Goal: Communication & Community: Answer question/provide support

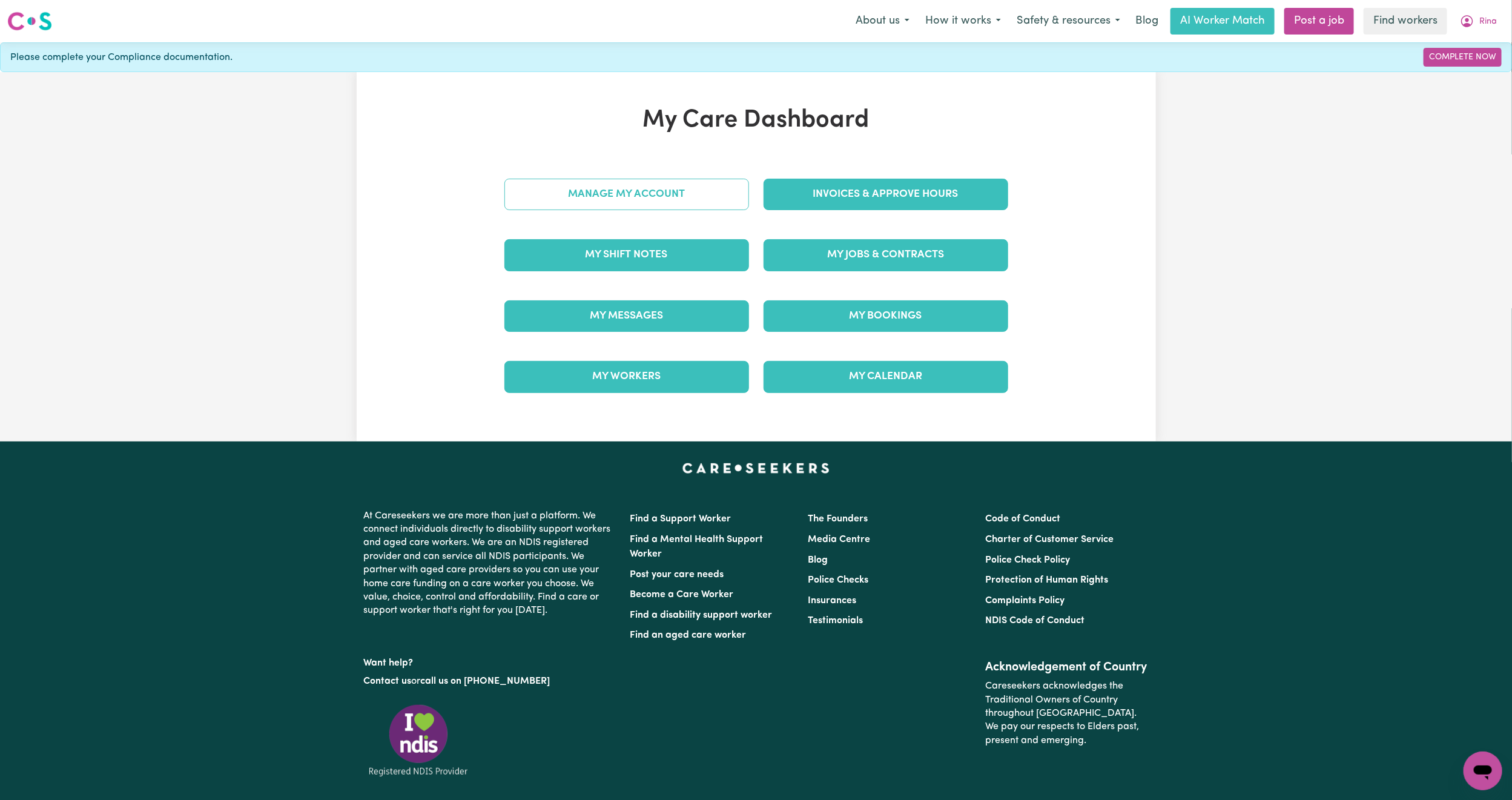
click at [720, 201] on link "Manage My Account" at bounding box center [626, 194] width 245 height 31
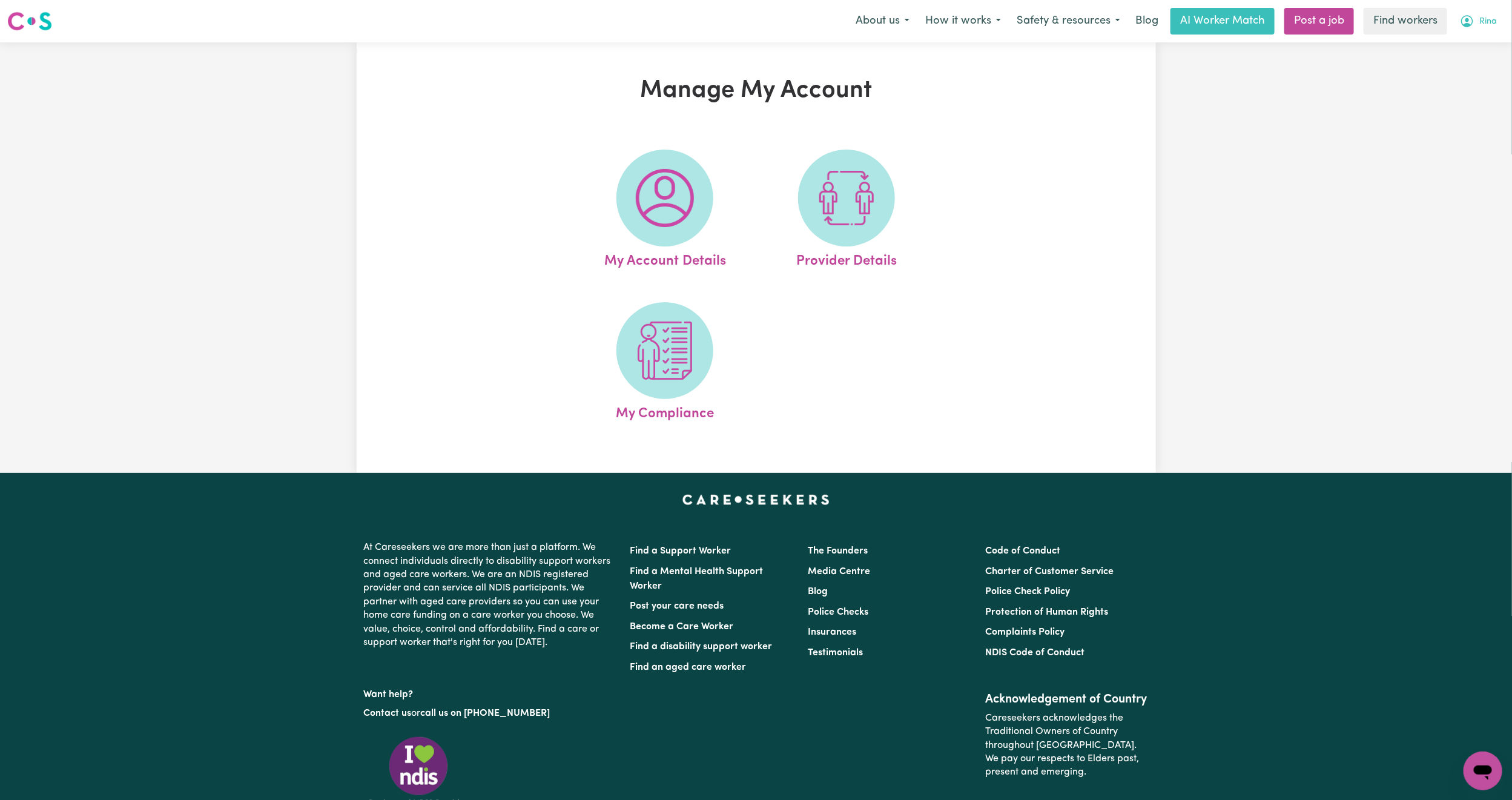
click at [1482, 20] on span "Rina" at bounding box center [1488, 22] width 18 height 14
click at [1466, 52] on link "My Dashboard" at bounding box center [1456, 47] width 95 height 23
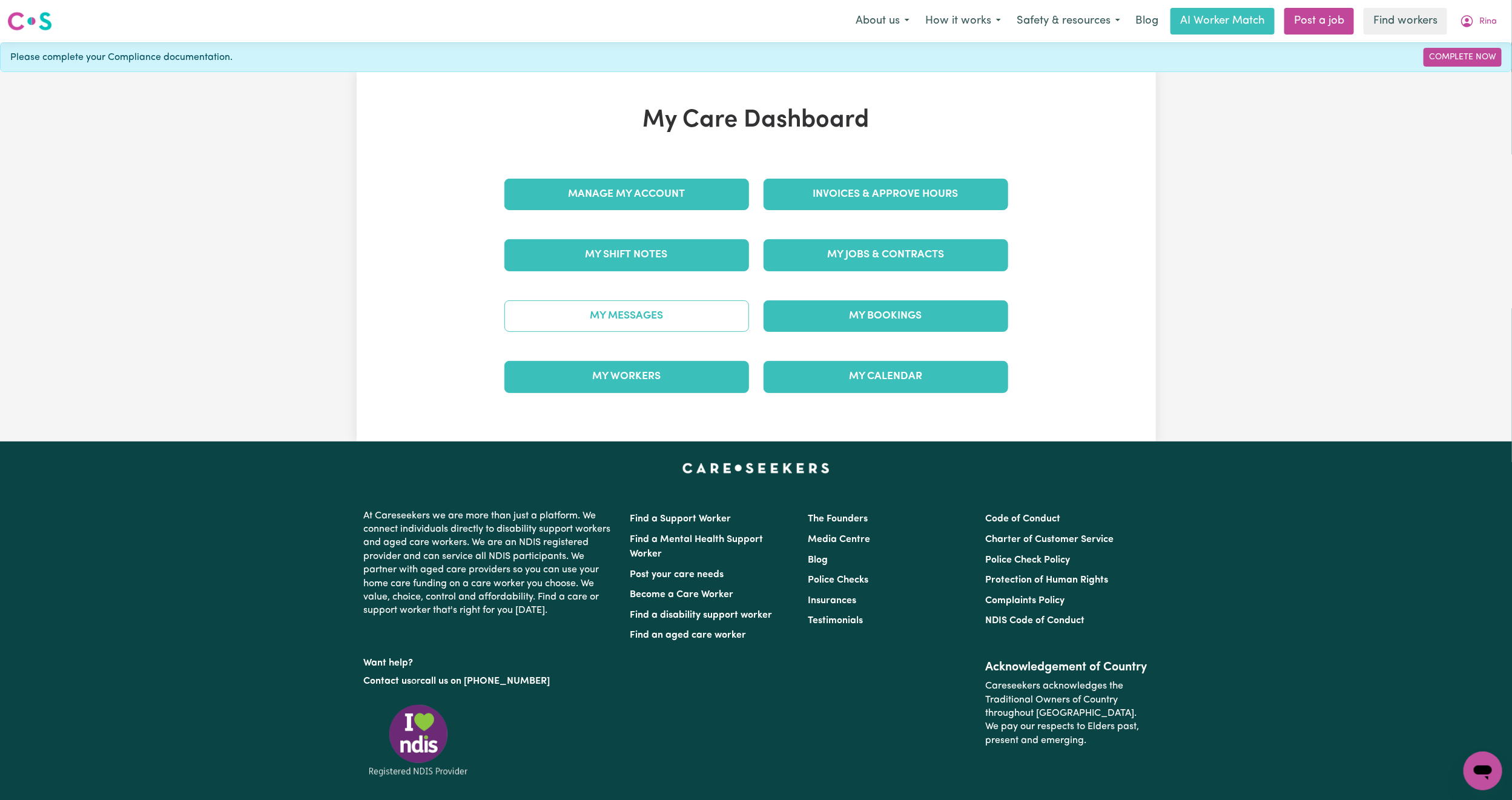
click at [578, 321] on link "My Messages" at bounding box center [626, 316] width 245 height 31
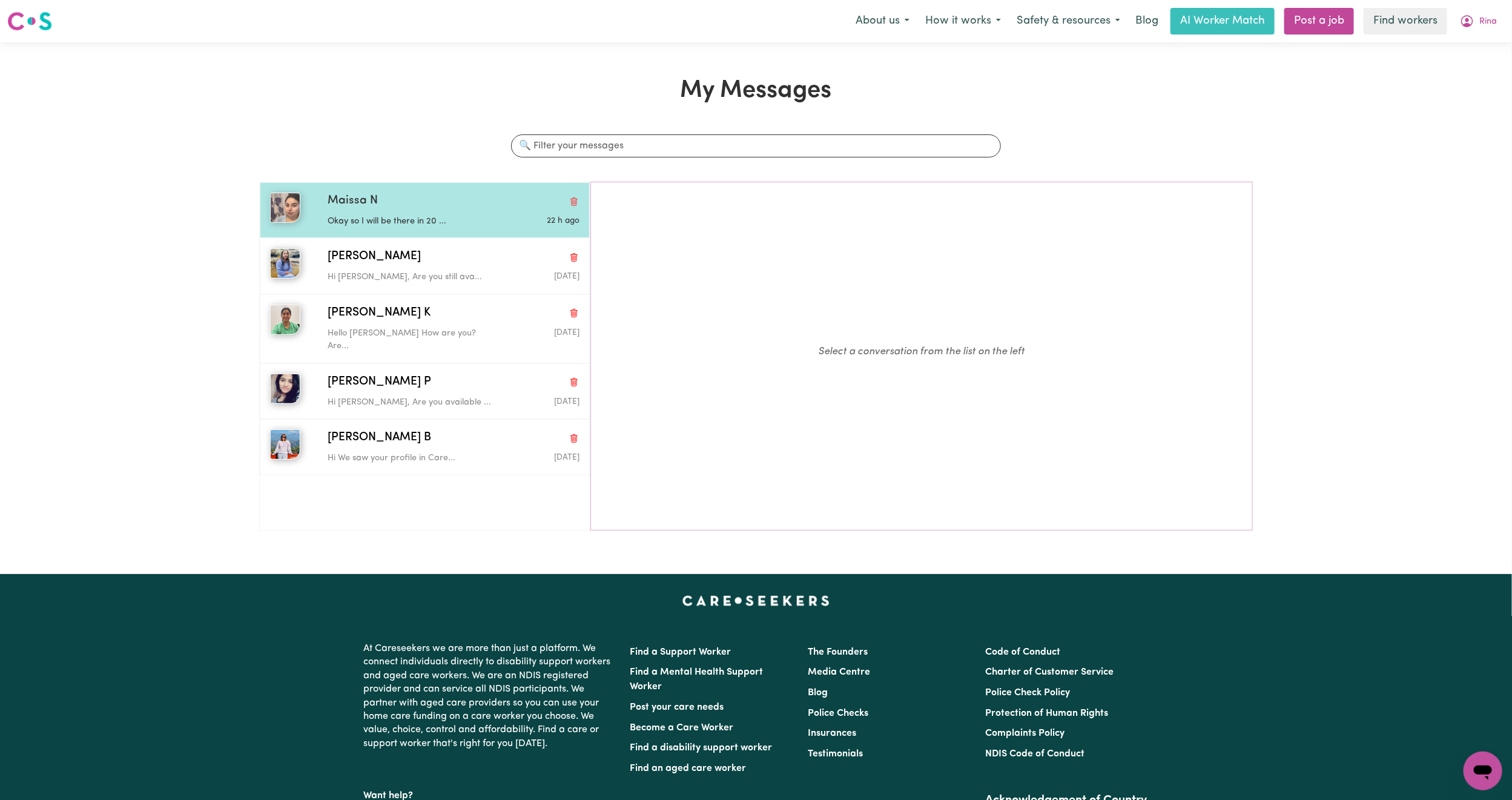
click at [400, 217] on p "Okay so I will be there in 20 ..." at bounding box center [411, 222] width 168 height 14
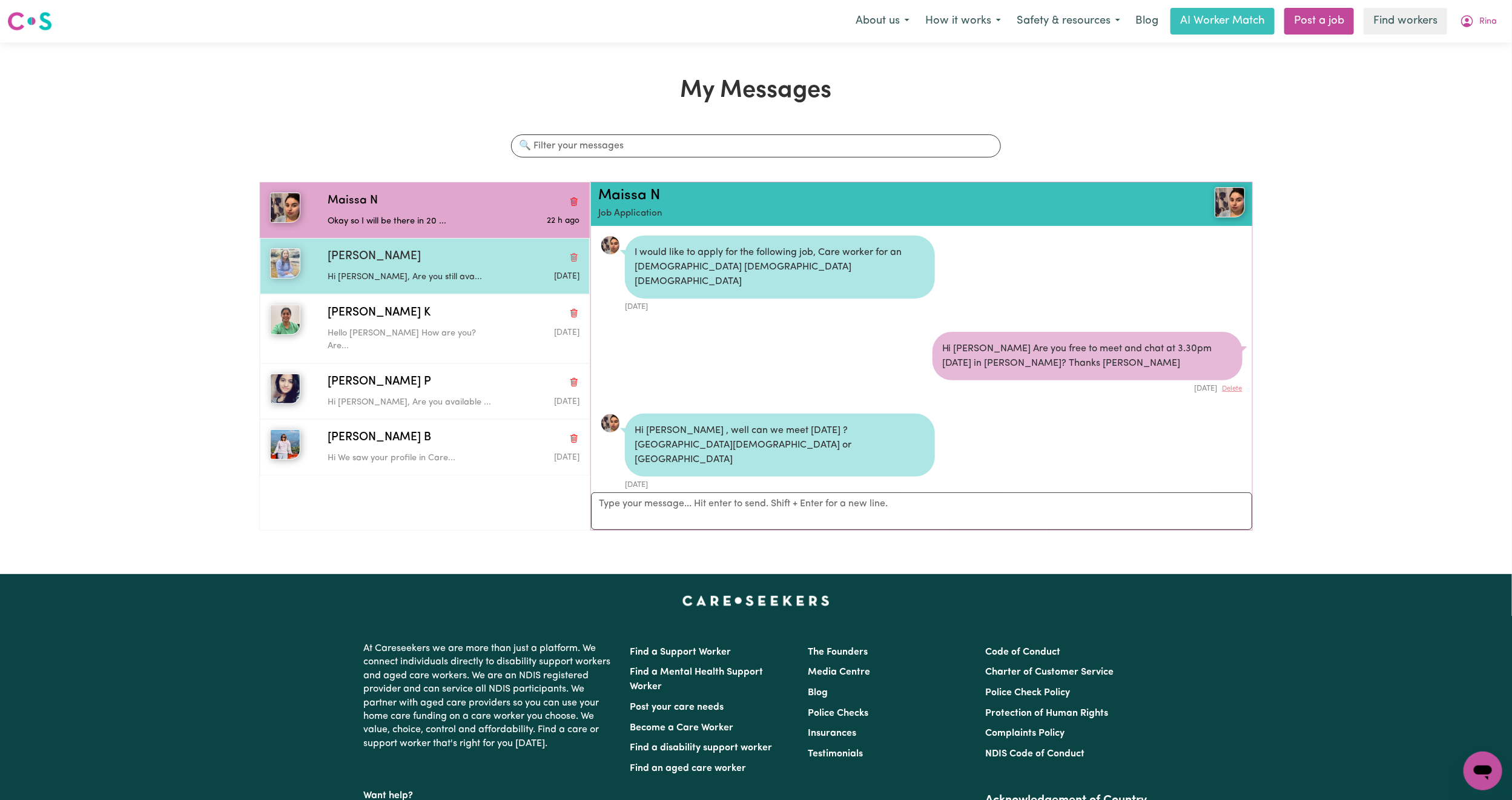
click at [405, 262] on div "[PERSON_NAME]" at bounding box center [453, 257] width 252 height 18
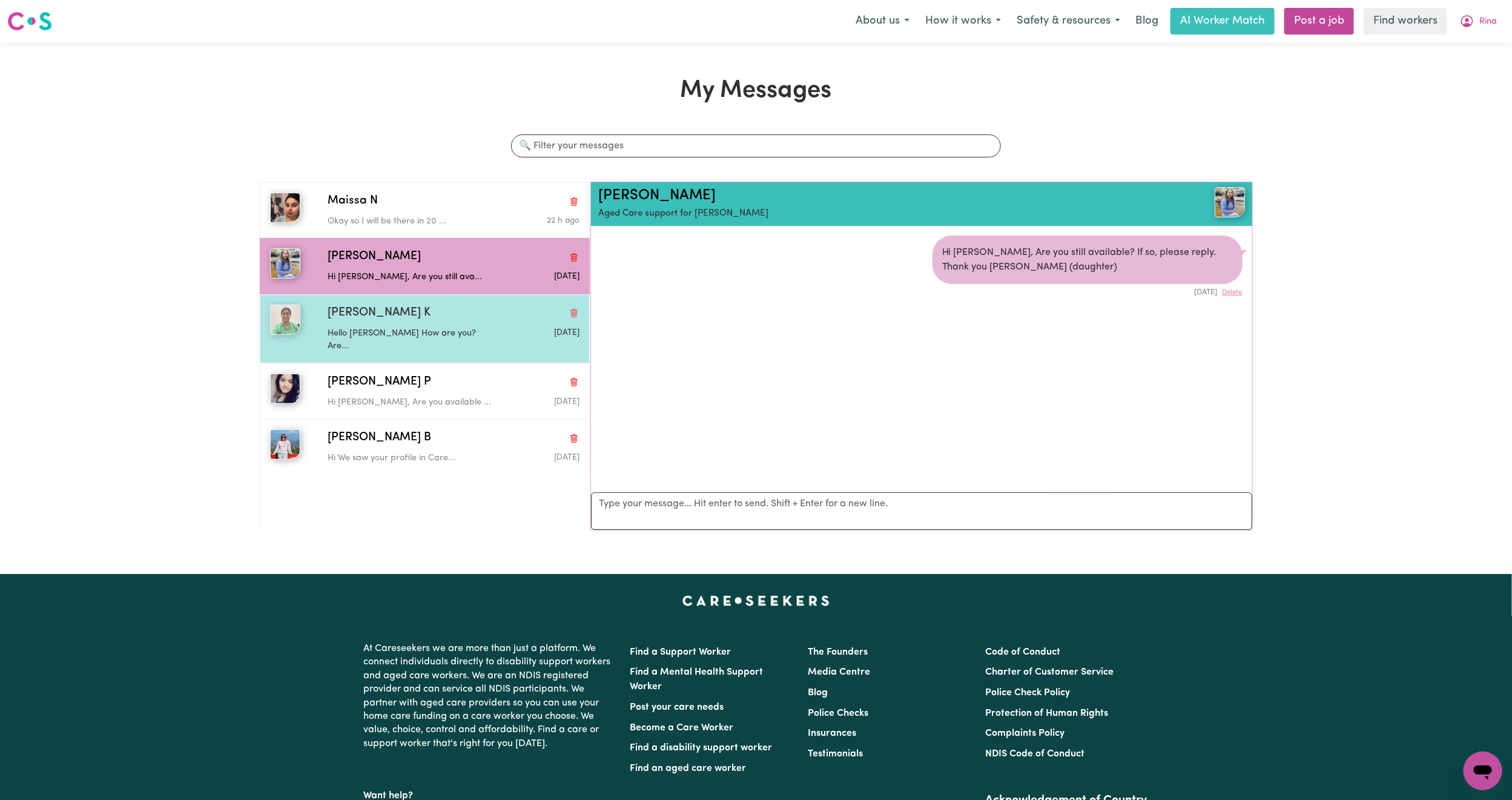
click at [394, 320] on span "[PERSON_NAME] K" at bounding box center [379, 313] width 103 height 18
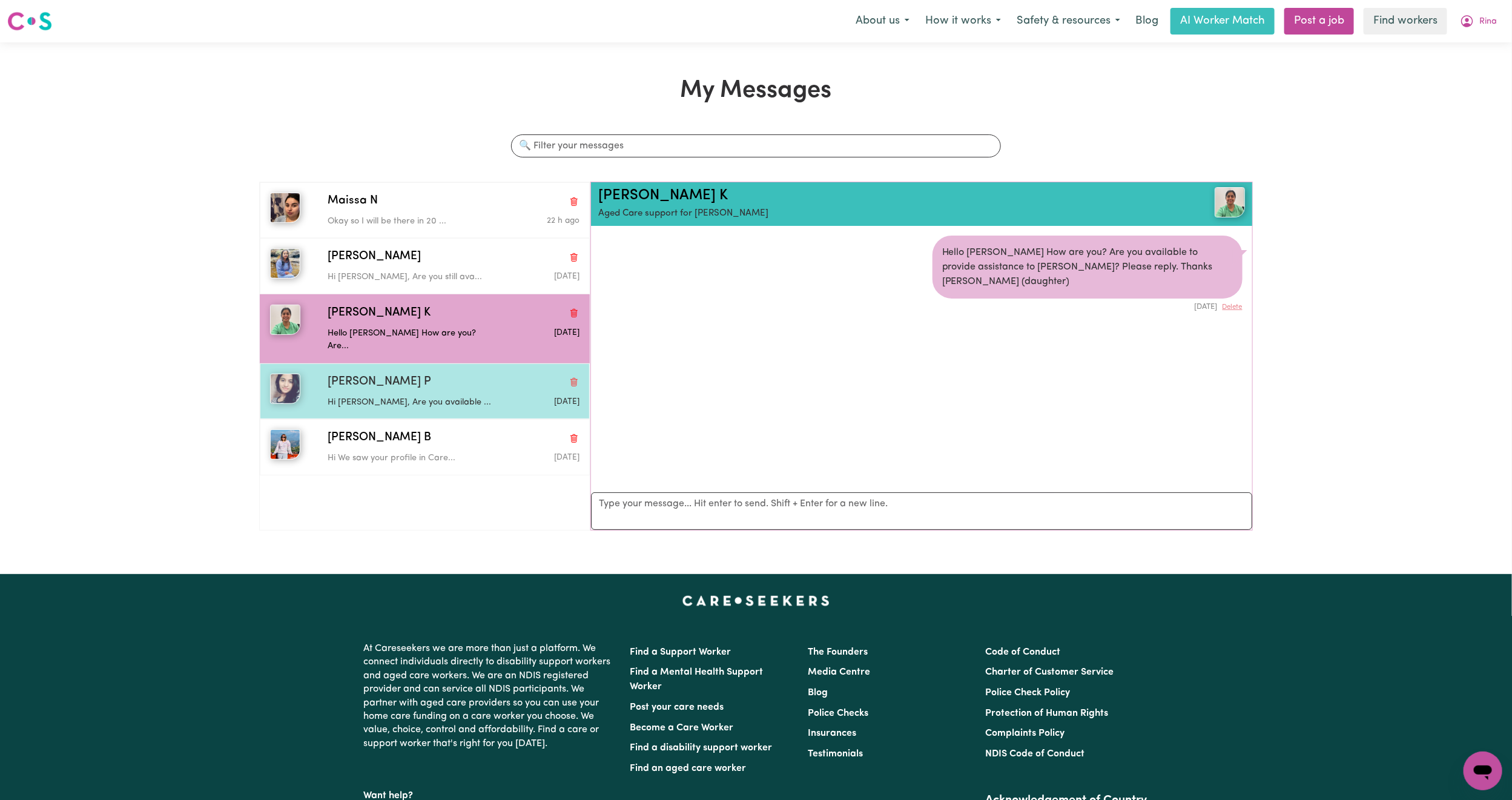
click at [398, 396] on p "Hi [PERSON_NAME], Are you available ..." at bounding box center [411, 403] width 168 height 14
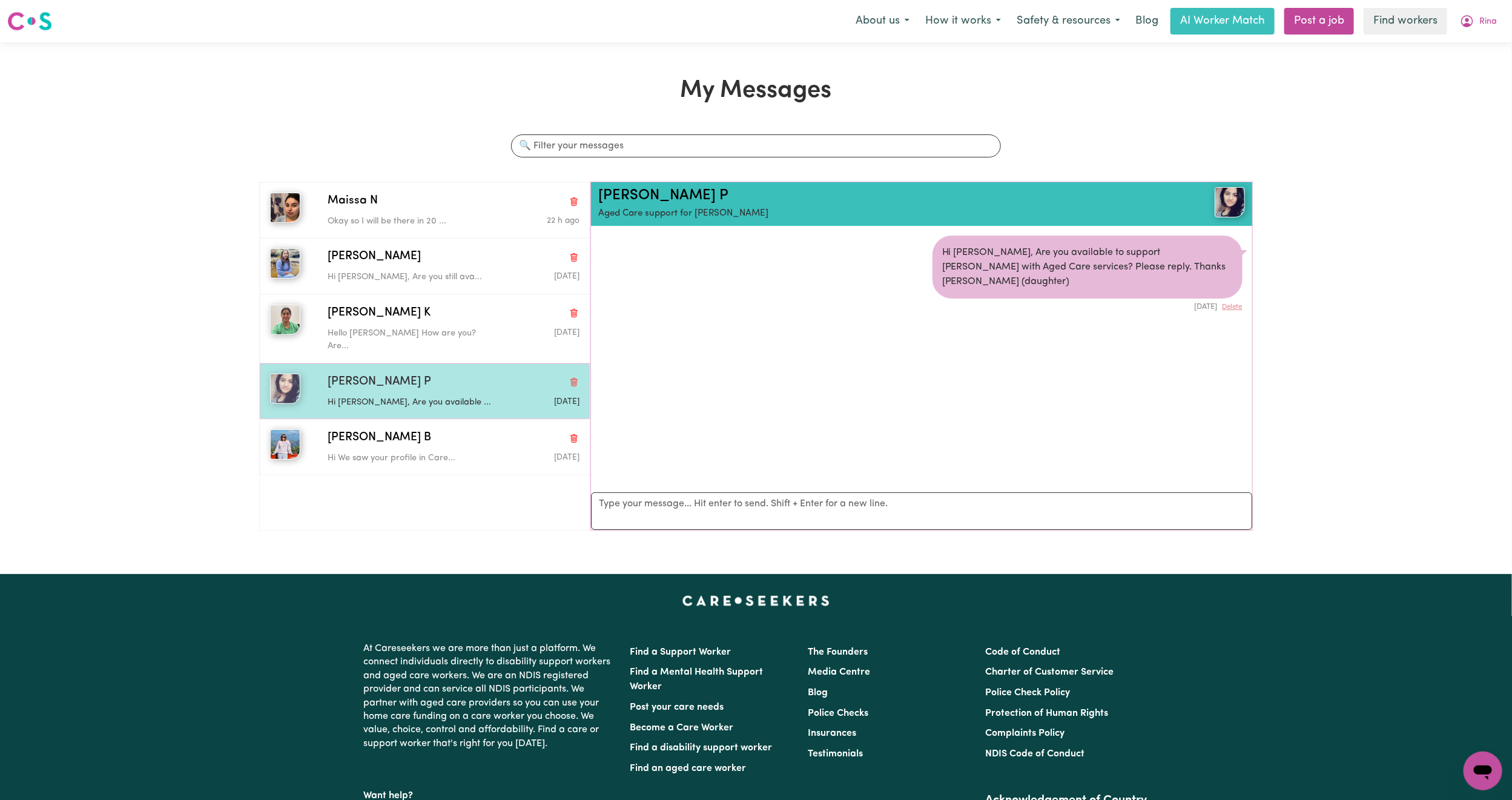
scroll to position [8, 0]
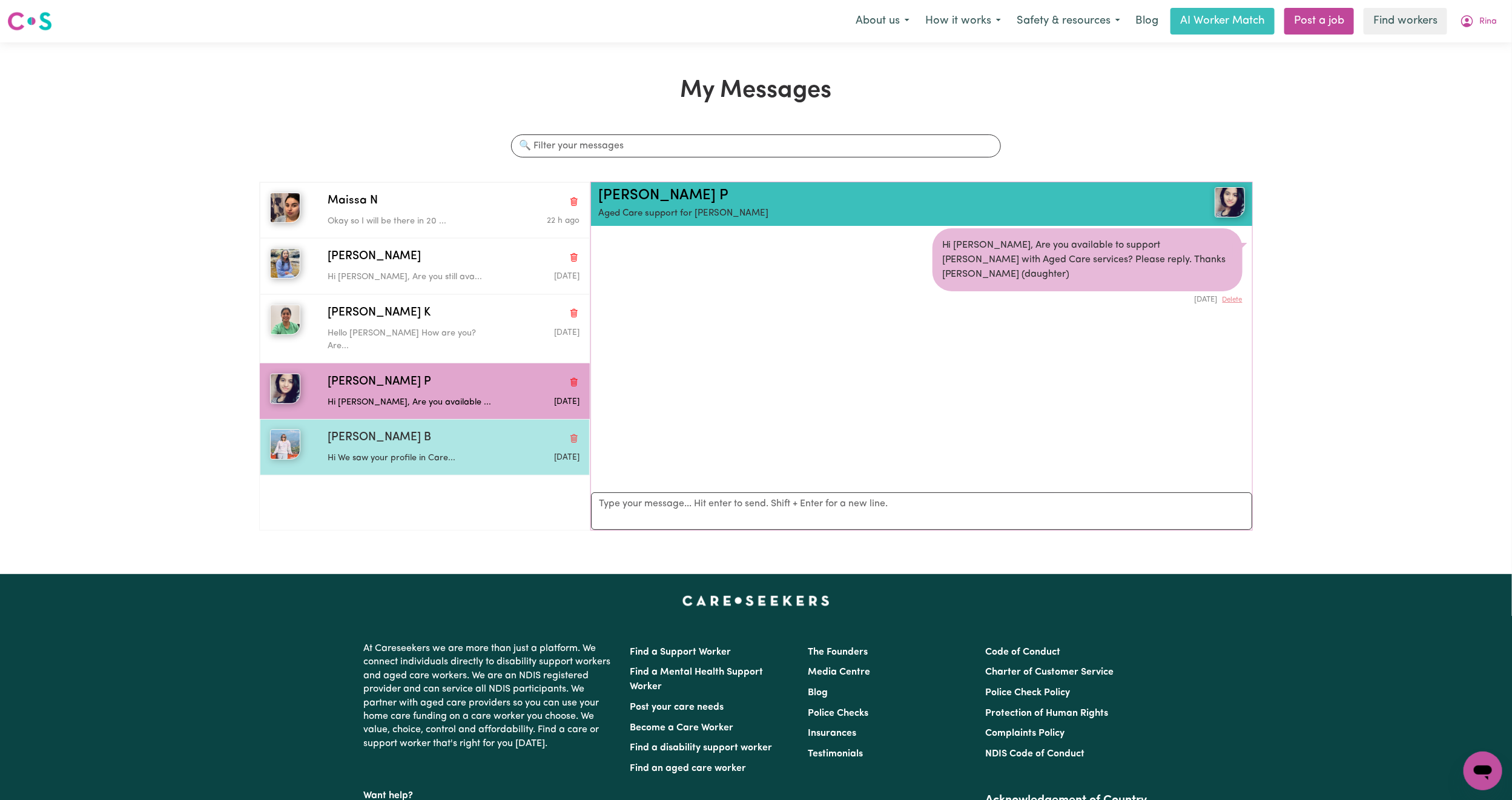
click at [419, 419] on div "Puspa B Hi We saw your profile in Care... Aug 28 2025" at bounding box center [425, 446] width 330 height 55
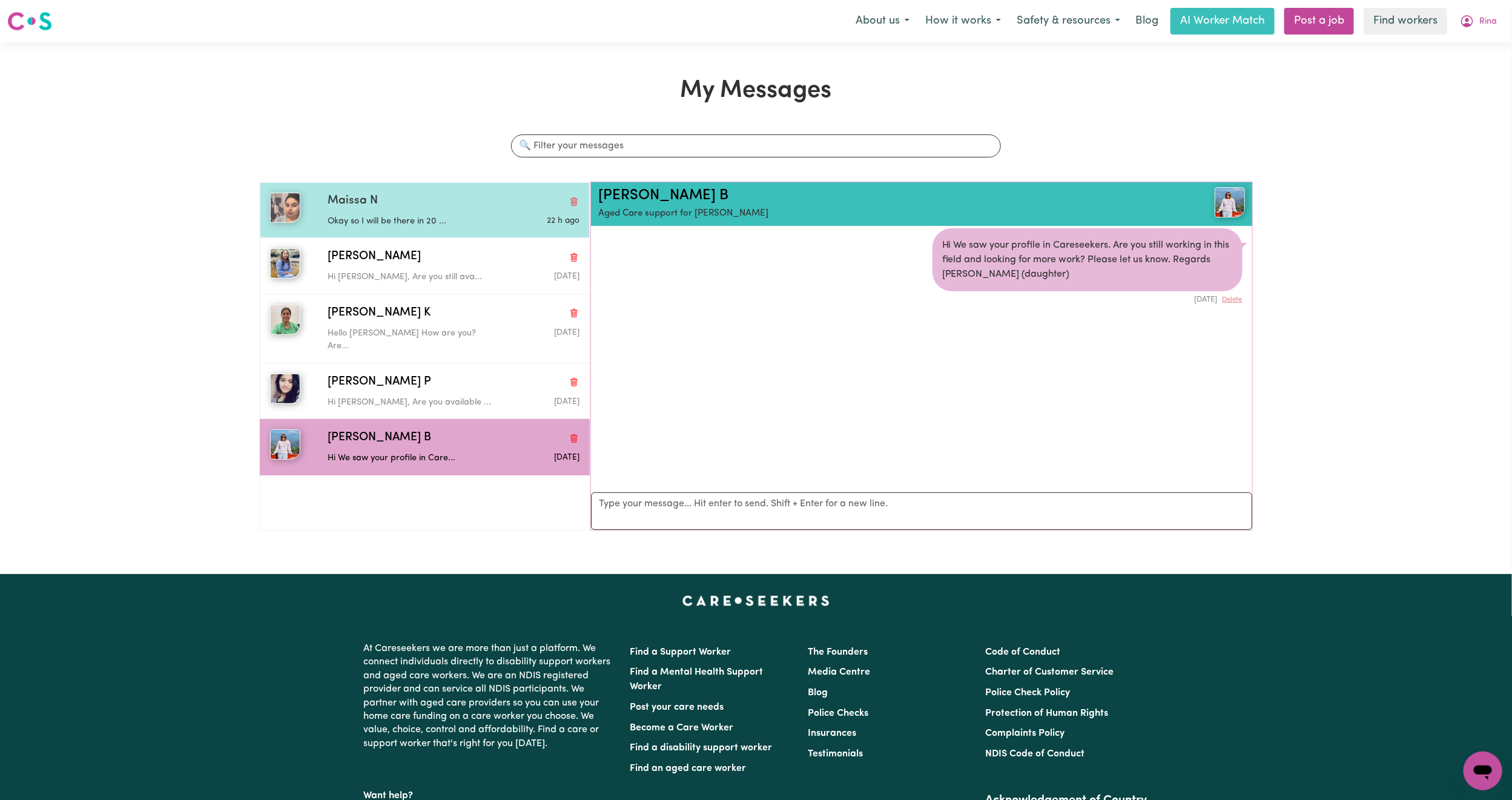
click at [427, 207] on div "Maissa N" at bounding box center [453, 201] width 252 height 18
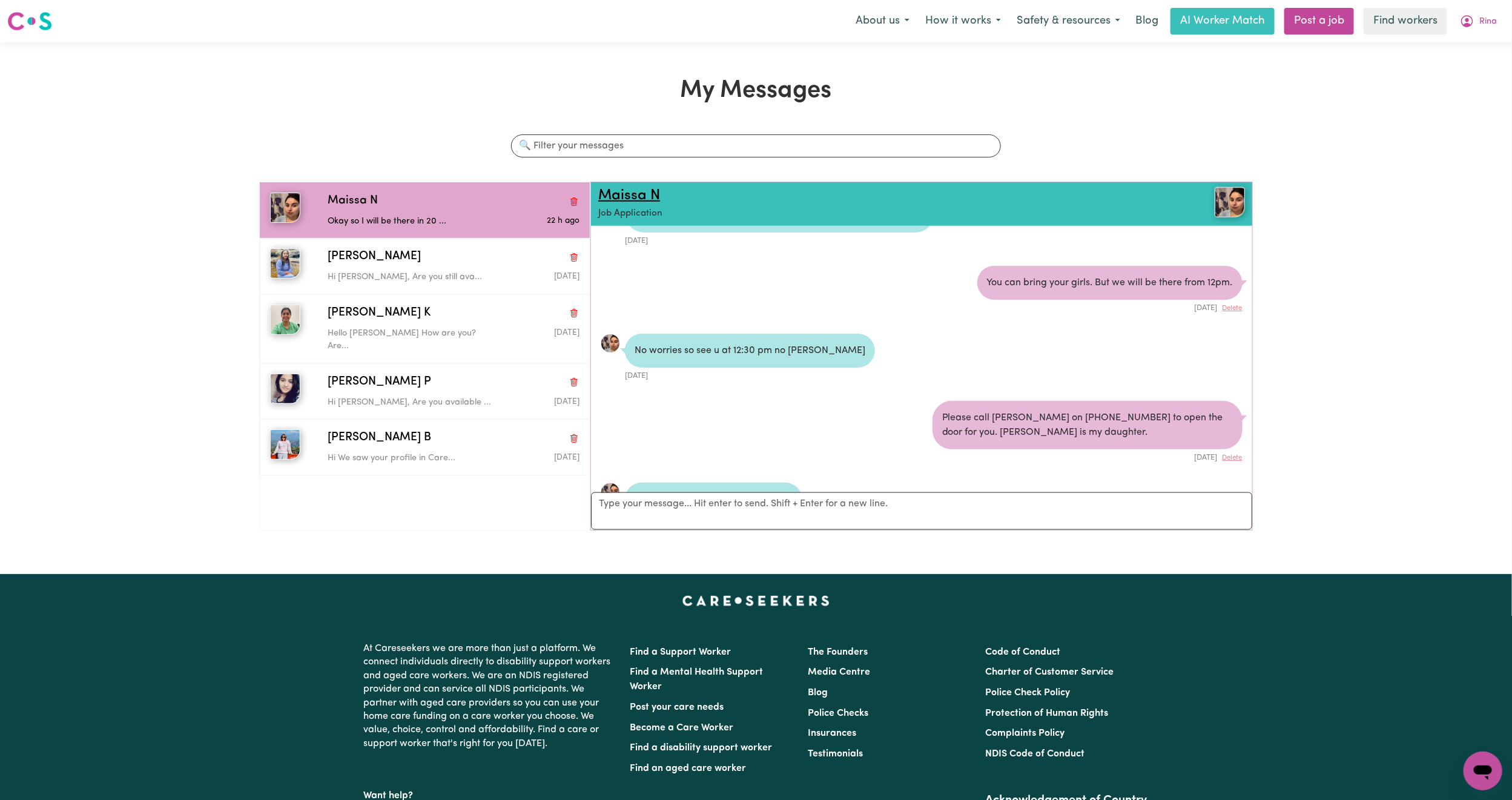
click at [643, 198] on link "Maissa N" at bounding box center [629, 196] width 62 height 15
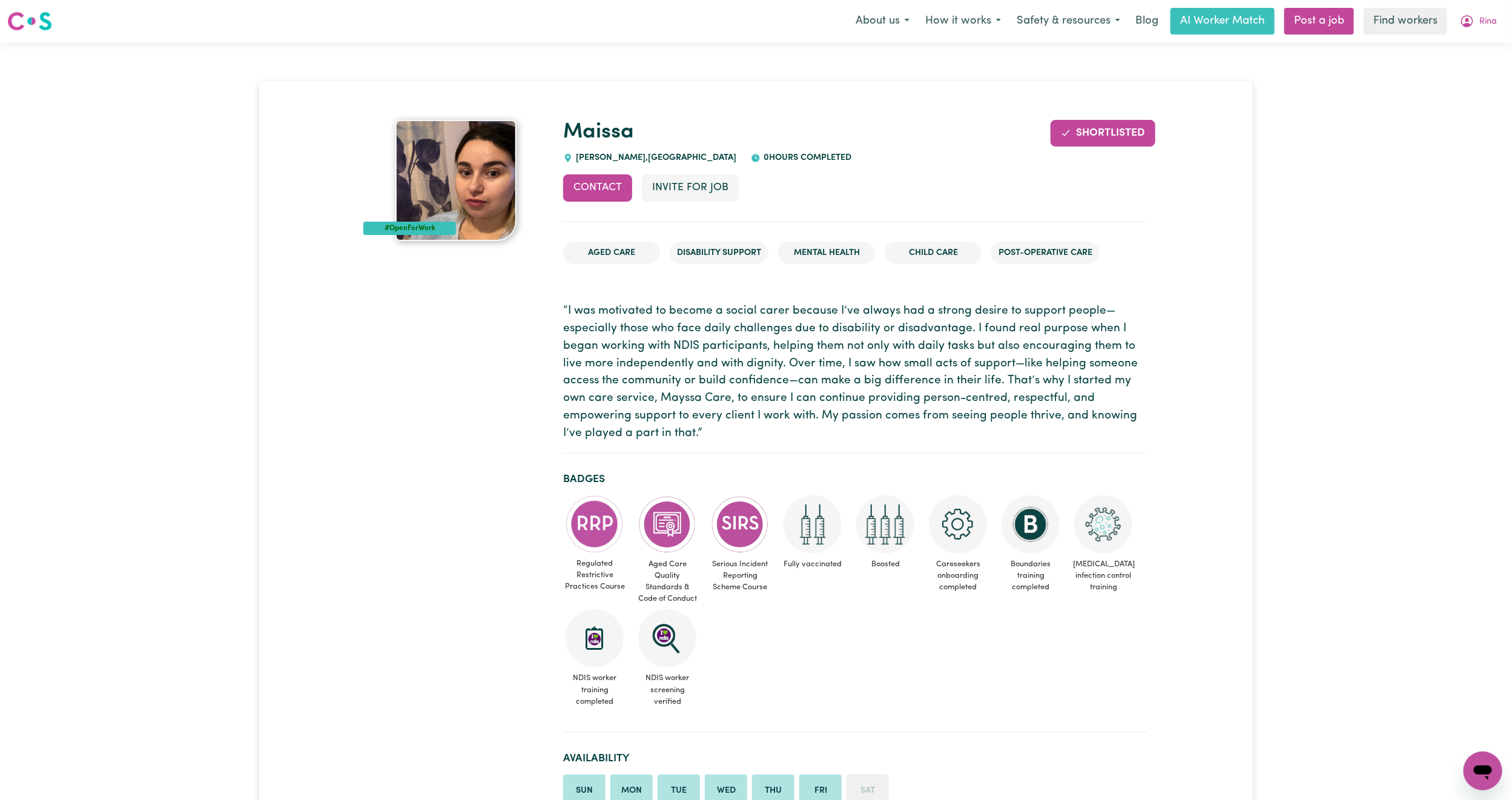
drag, startPoint x: 1496, startPoint y: 26, endPoint x: 1368, endPoint y: 86, distance: 141.4
click at [1494, 26] on span "Rina" at bounding box center [1488, 22] width 18 height 14
click at [1425, 48] on link "My Dashboard" at bounding box center [1456, 47] width 95 height 23
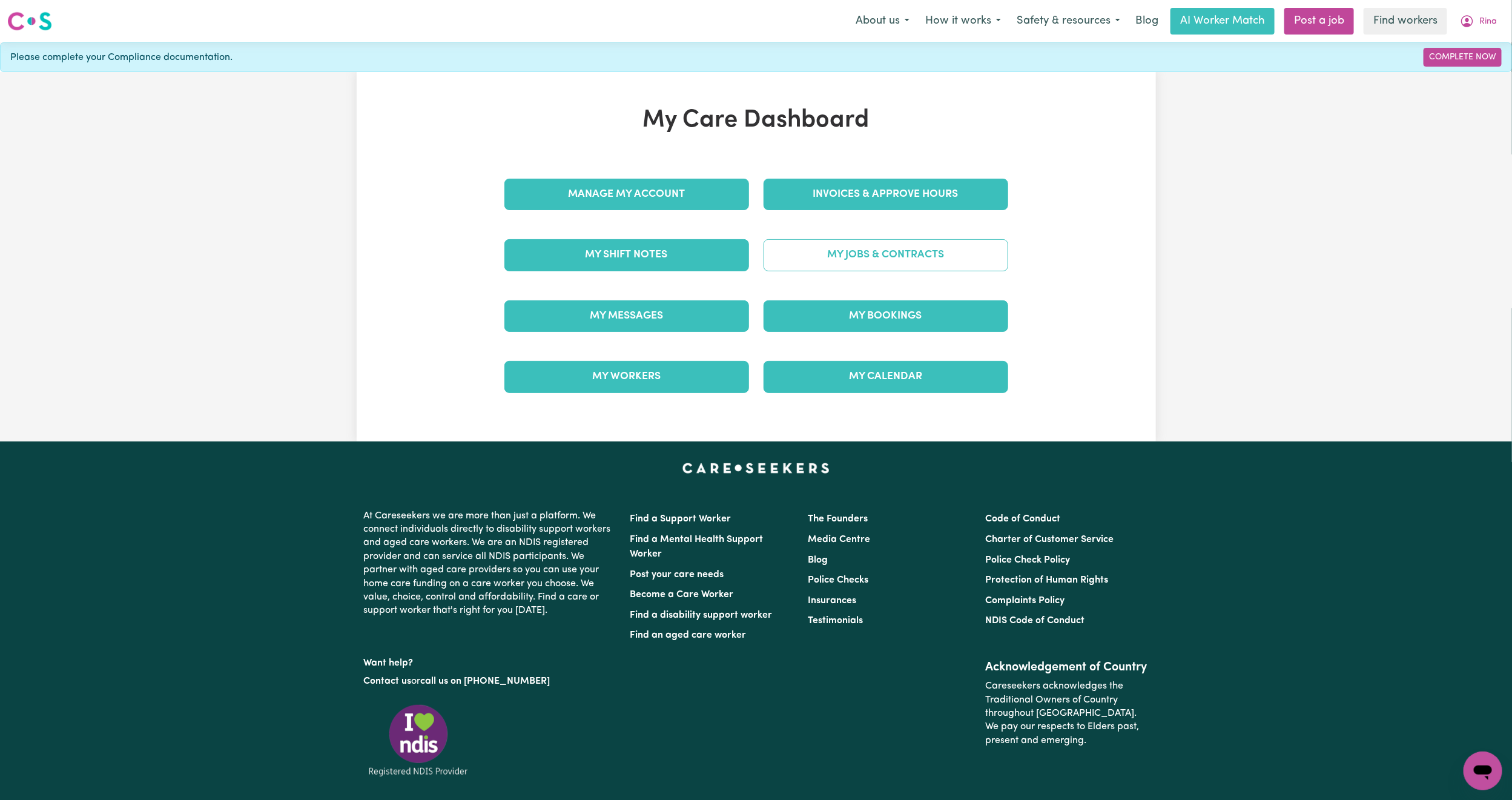
click at [856, 259] on link "My Jobs & Contracts" at bounding box center [886, 254] width 245 height 31
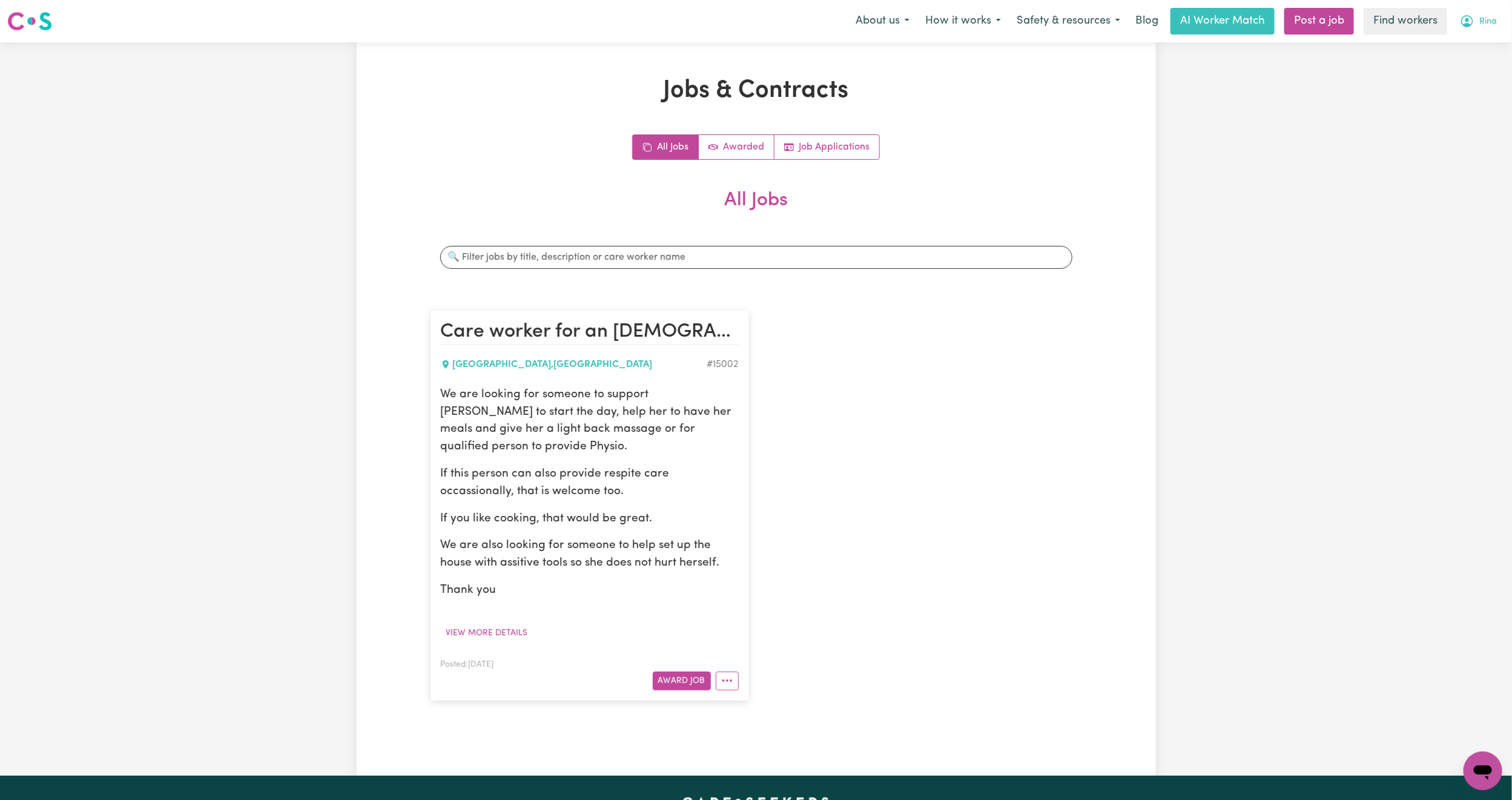
click at [1473, 15] on icon "My Account" at bounding box center [1468, 22] width 15 height 15
click at [1474, 46] on link "My Dashboard" at bounding box center [1456, 47] width 95 height 23
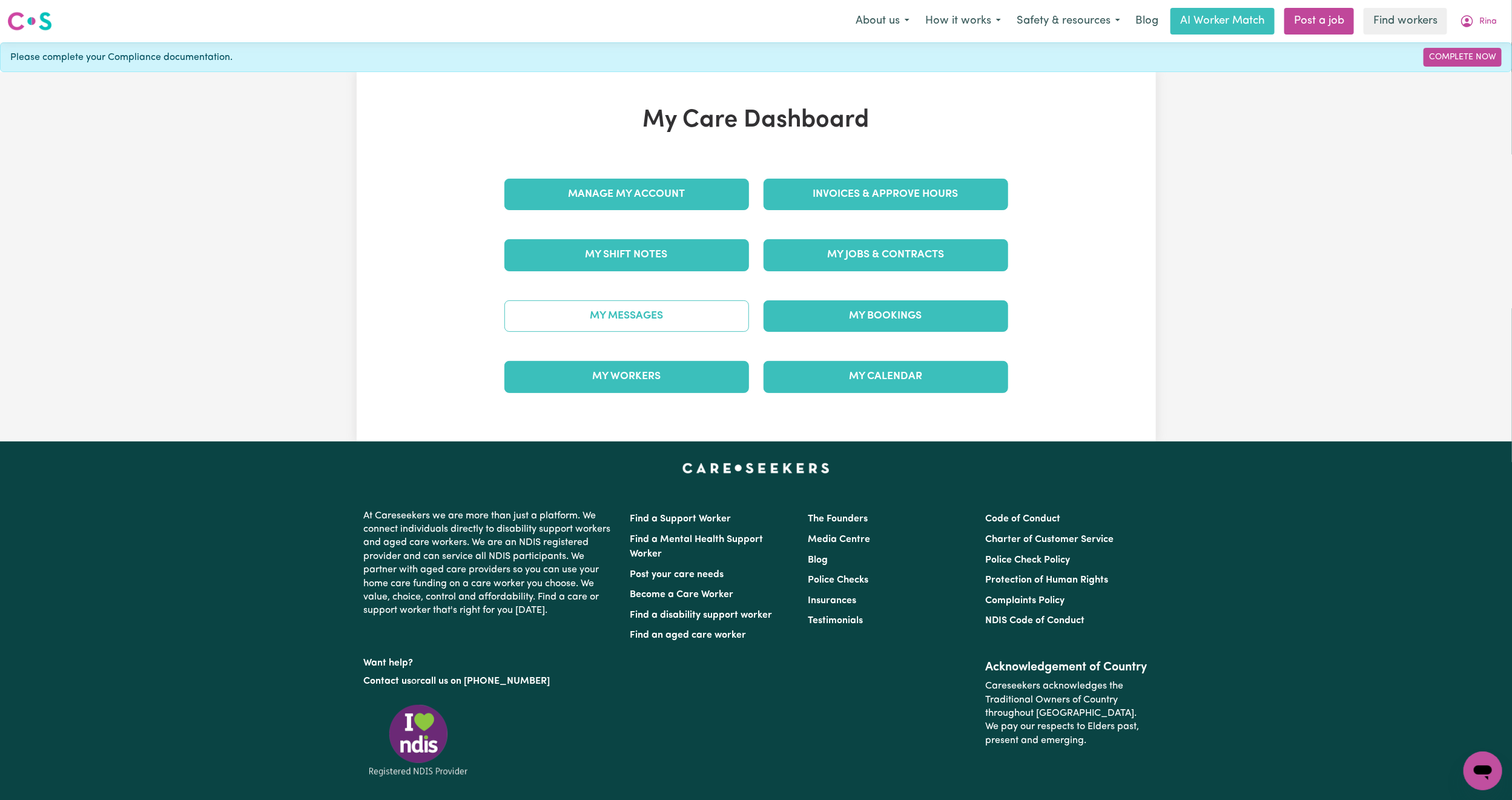
click at [655, 318] on link "My Messages" at bounding box center [626, 316] width 245 height 31
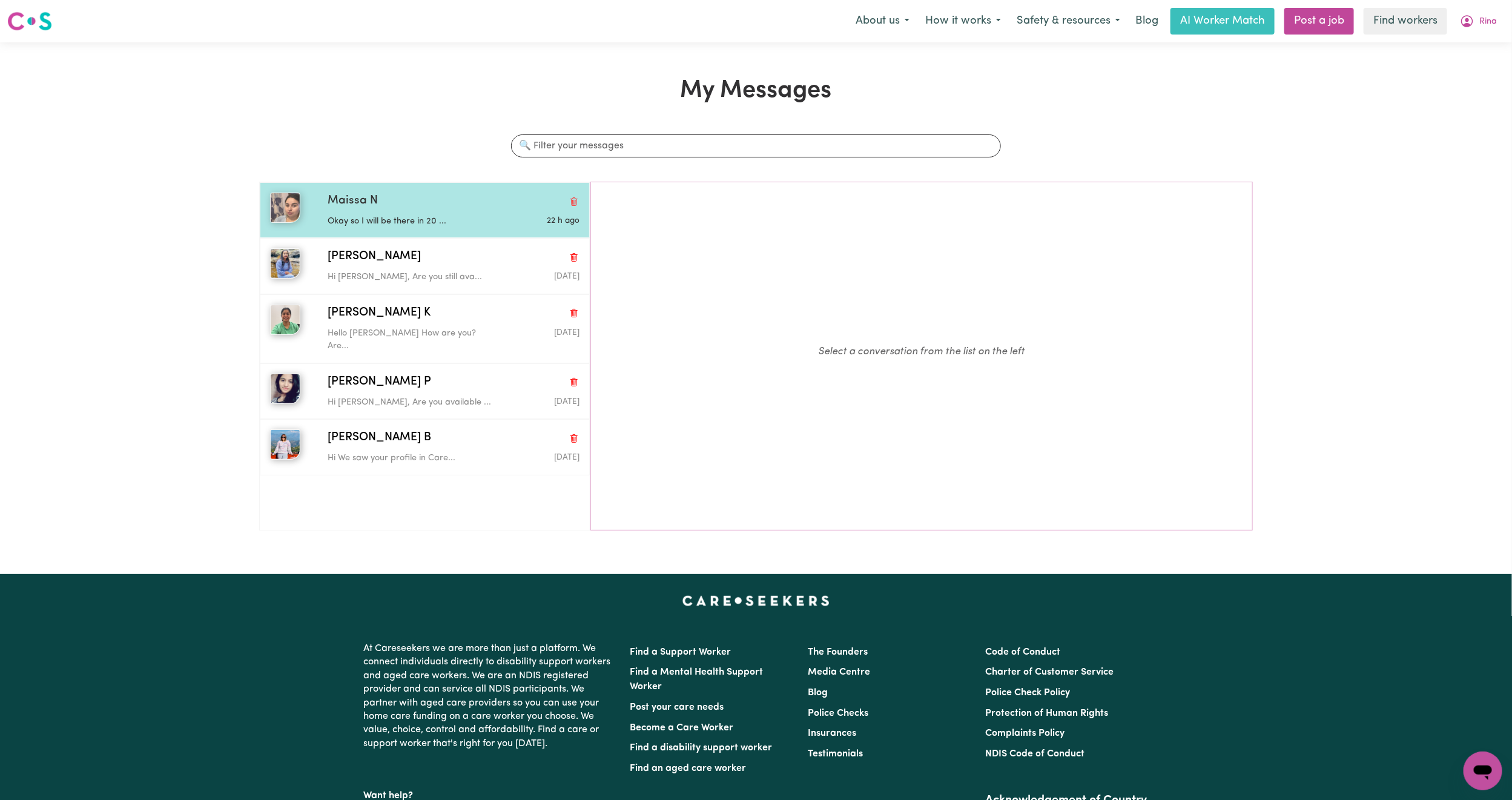
click at [488, 200] on div "Maissa N" at bounding box center [453, 201] width 252 height 18
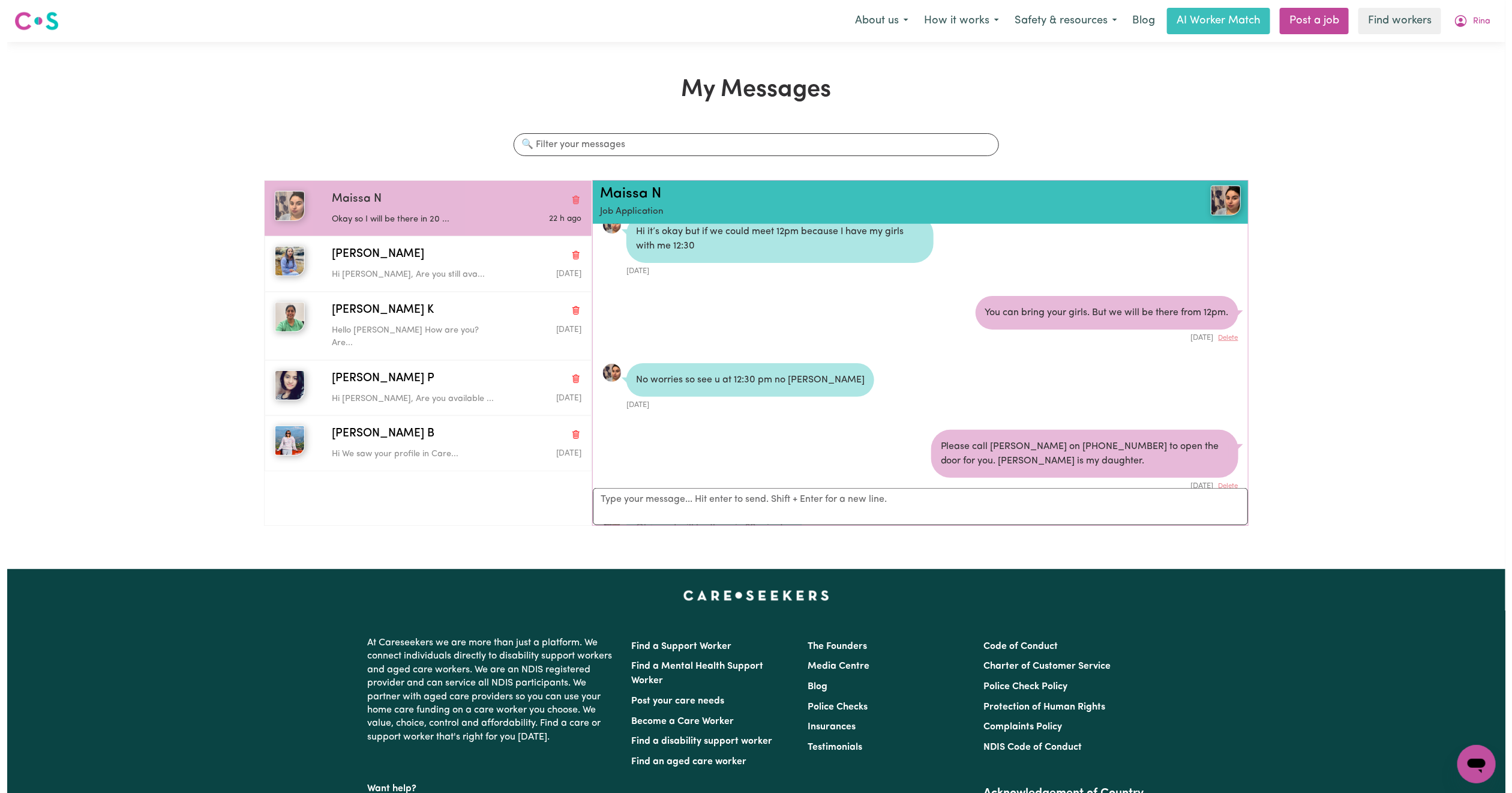
scroll to position [899, 0]
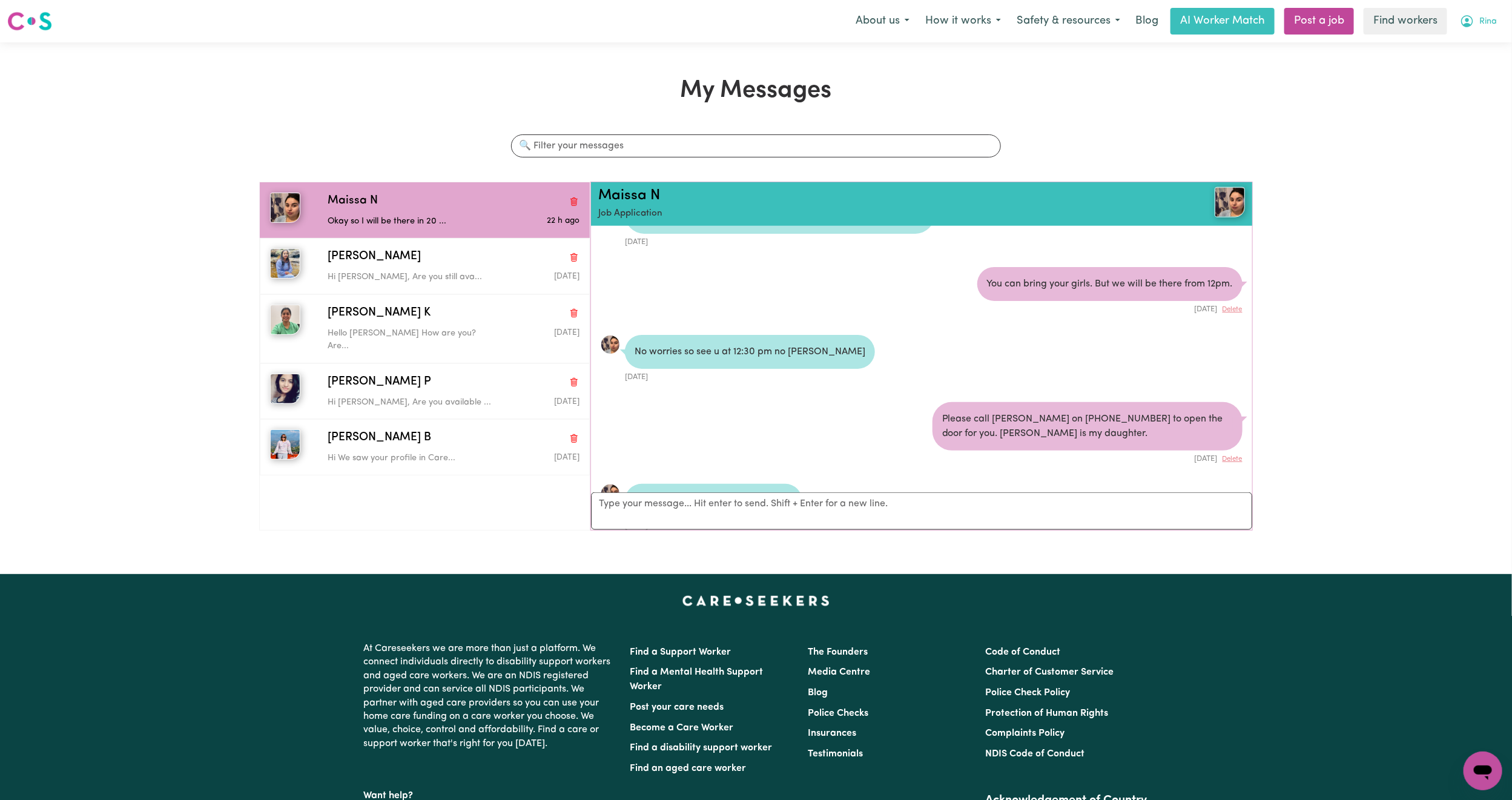
click at [1503, 20] on button "Rina" at bounding box center [1479, 21] width 53 height 25
click at [1466, 46] on link "My Dashboard" at bounding box center [1456, 47] width 95 height 23
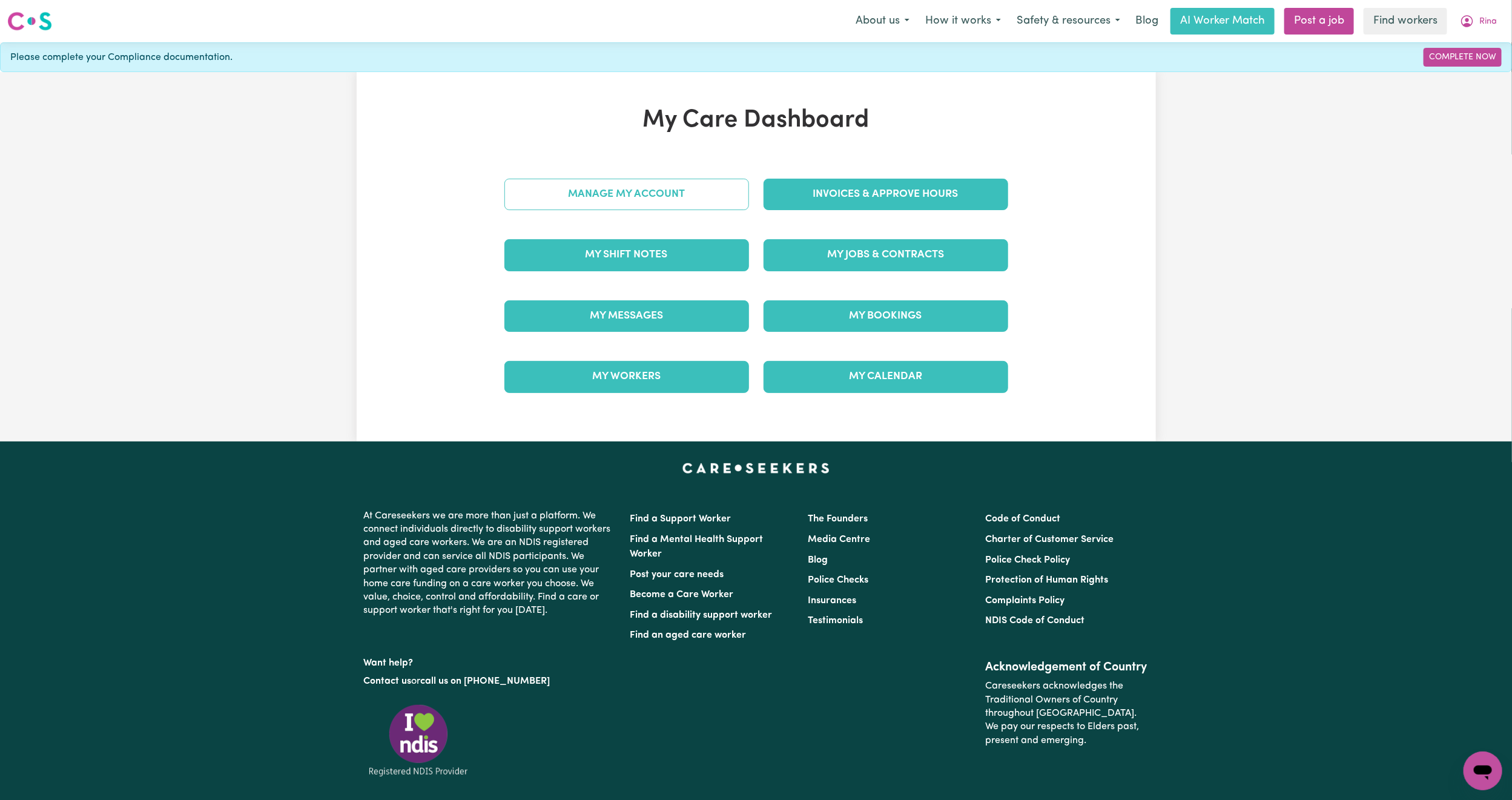
click at [565, 210] on link "Manage My Account" at bounding box center [626, 194] width 245 height 31
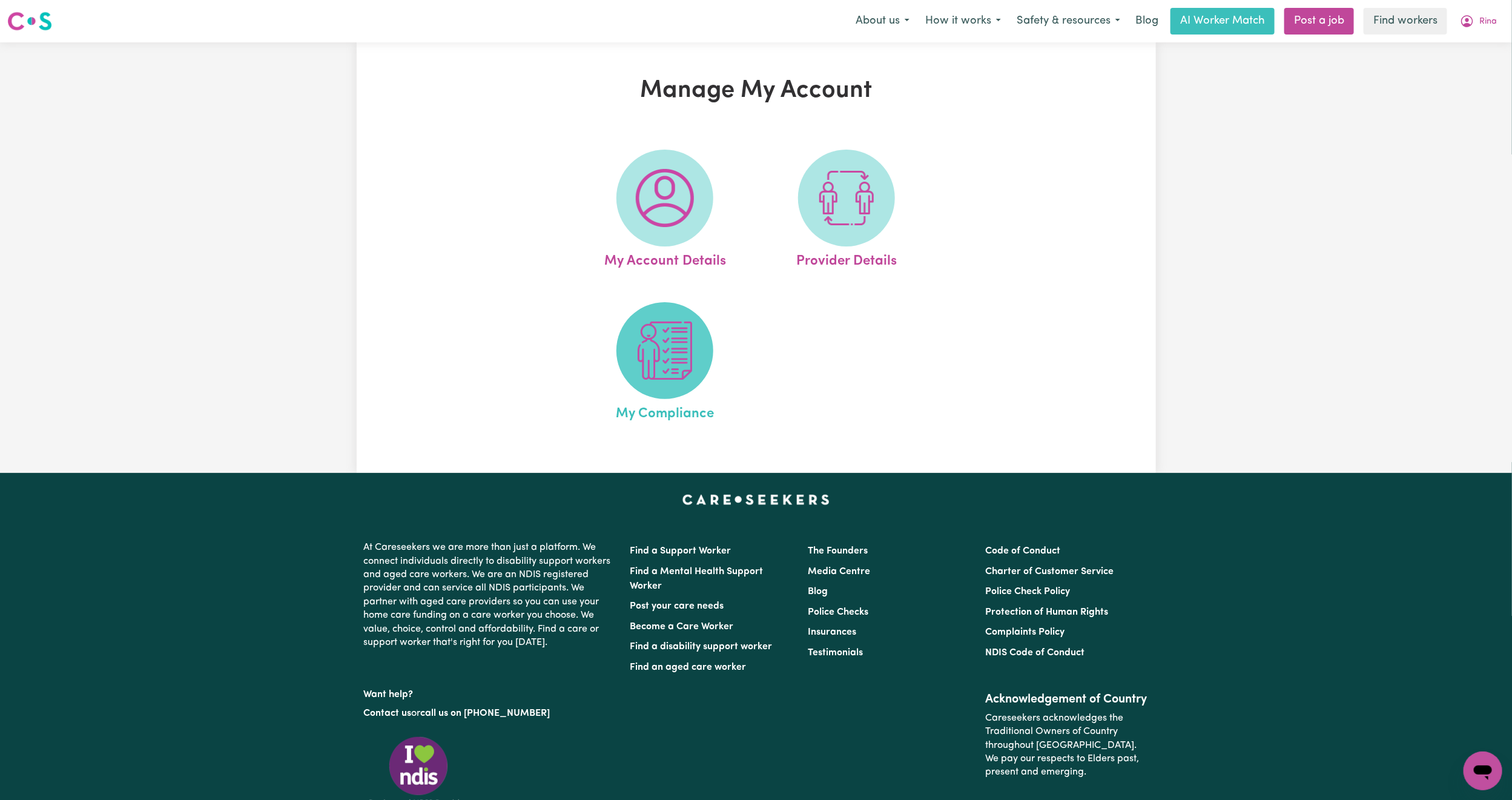
click at [667, 351] on img at bounding box center [665, 350] width 58 height 58
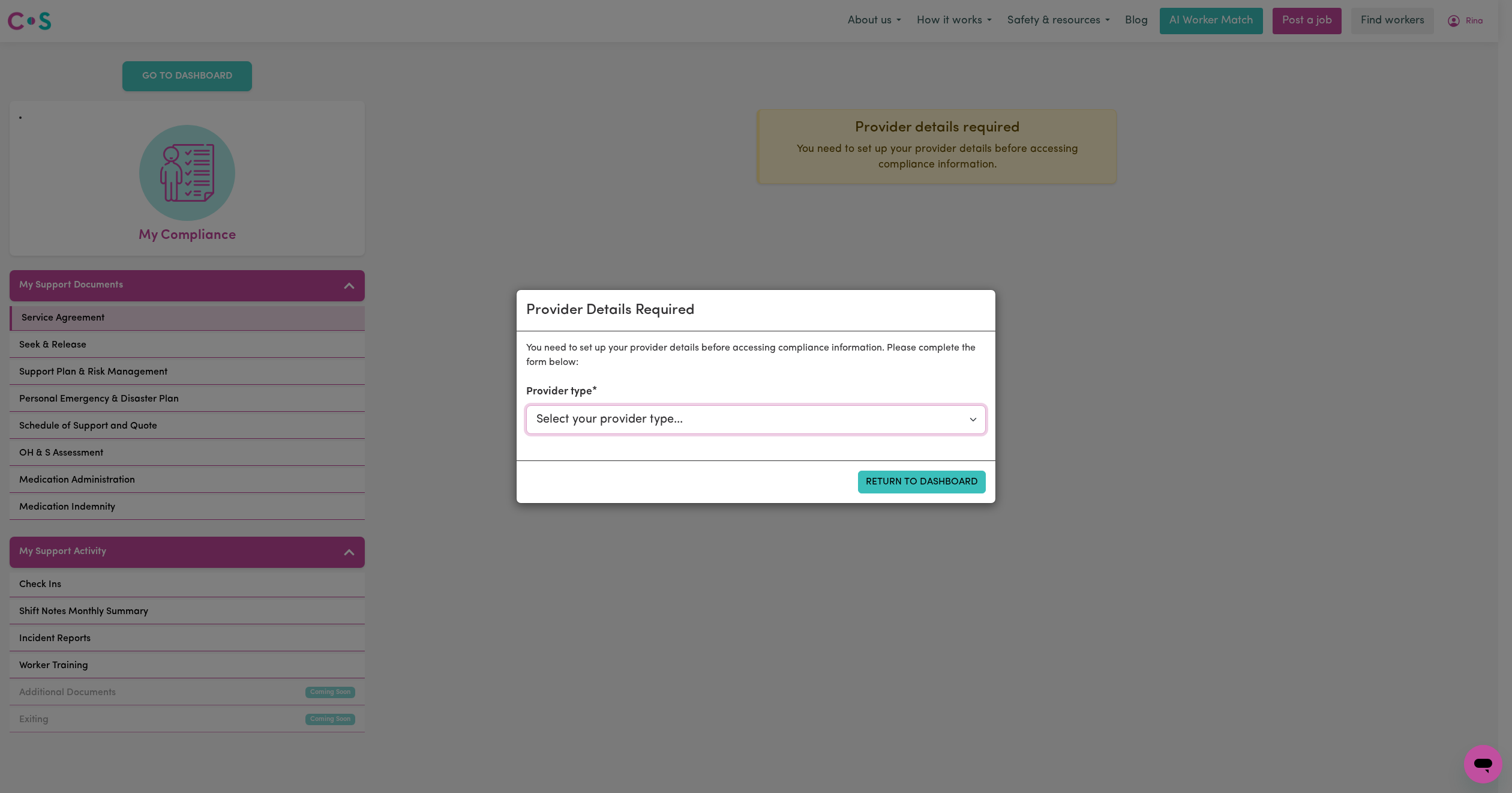
click at [819, 418] on select "Select your provider type... Privately Aged Care / Home Care Package NDIS Fundi…" at bounding box center [755, 419] width 459 height 29
click at [981, 294] on div "Provider Details Required" at bounding box center [756, 311] width 479 height 42
click at [999, 330] on div "Provider Details Required You need to set up your provider details before acces…" at bounding box center [756, 396] width 1512 height 793
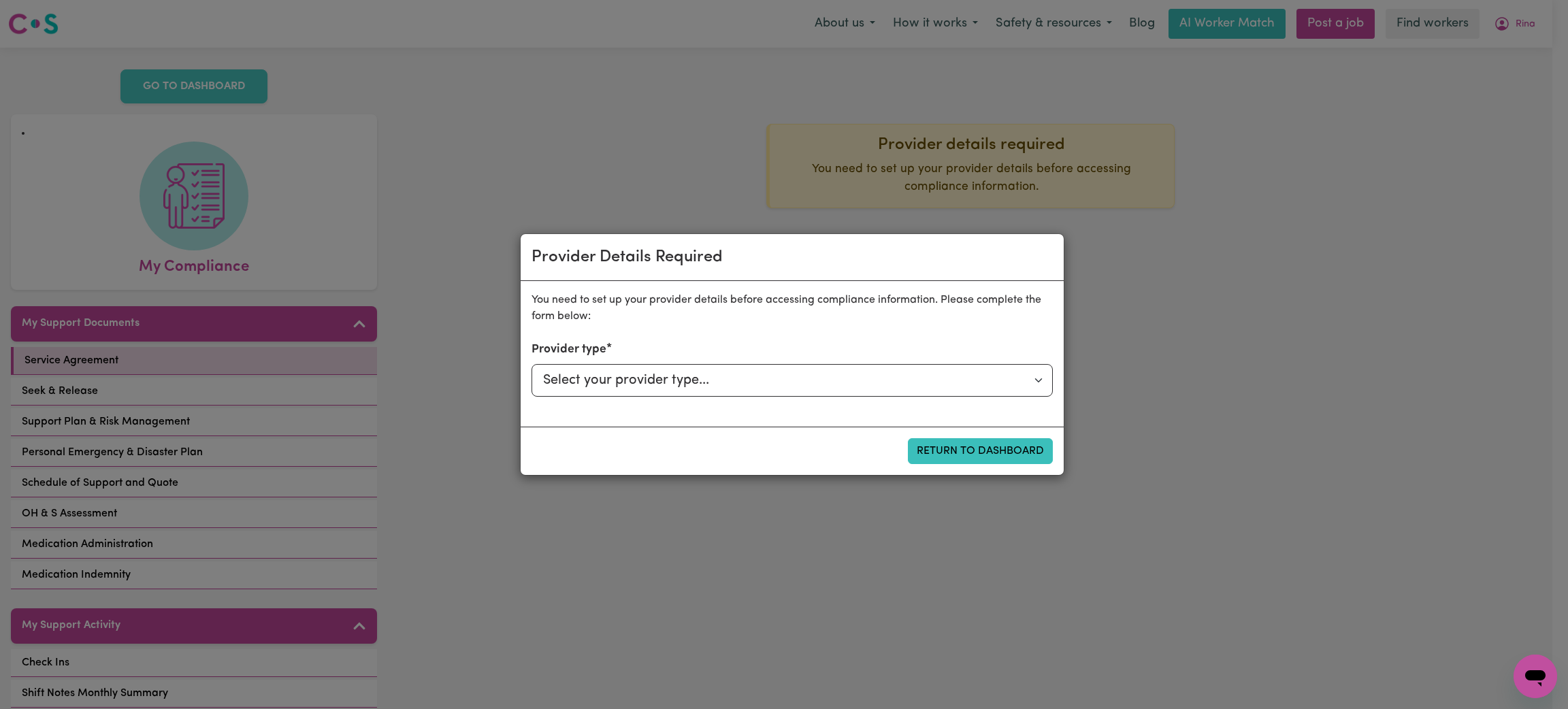
click at [1252, 318] on div "Provider Details Required You need to set up your provider details before acces…" at bounding box center [784, 354] width 1568 height 709
click at [1032, 448] on button "Return to Dashboard" at bounding box center [980, 450] width 145 height 26
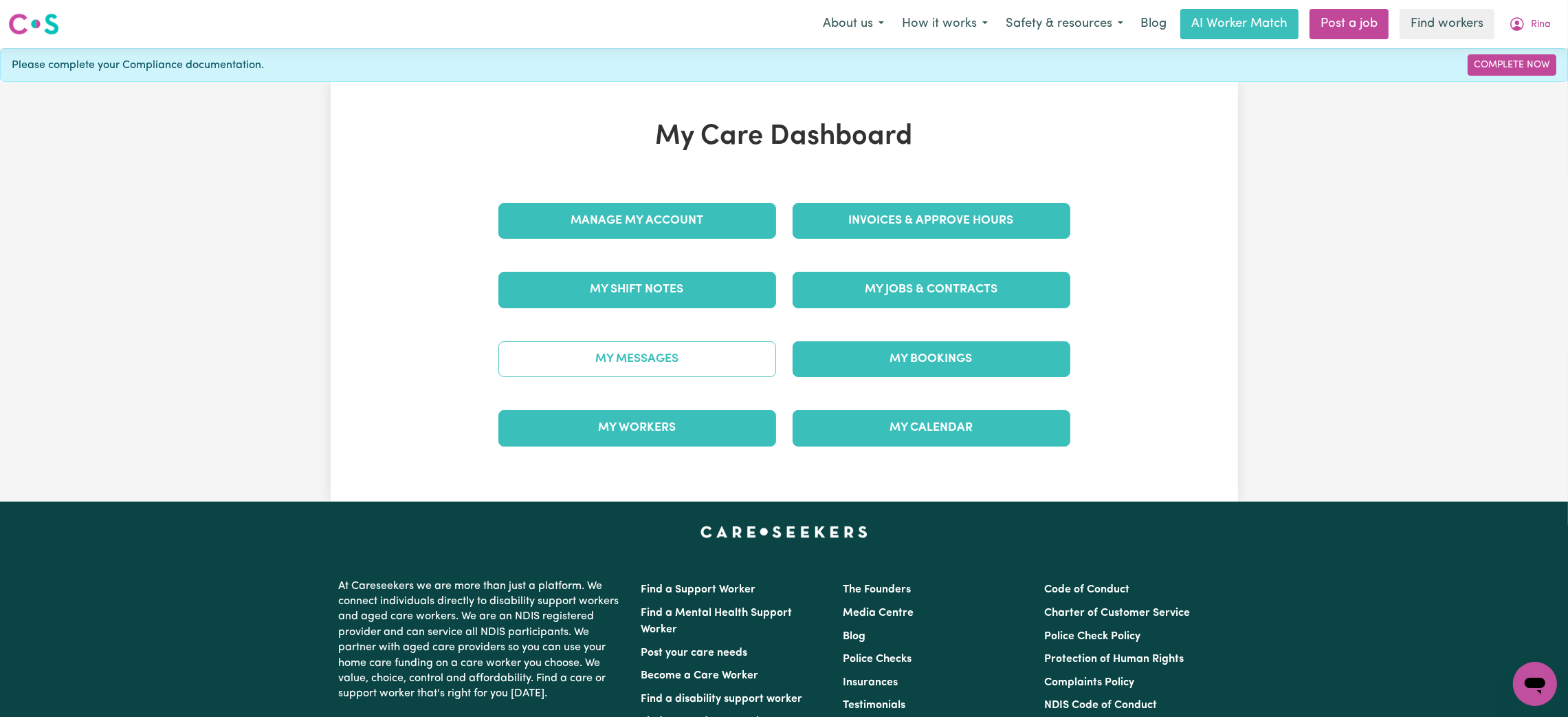
click at [691, 358] on link "My Messages" at bounding box center [637, 359] width 278 height 36
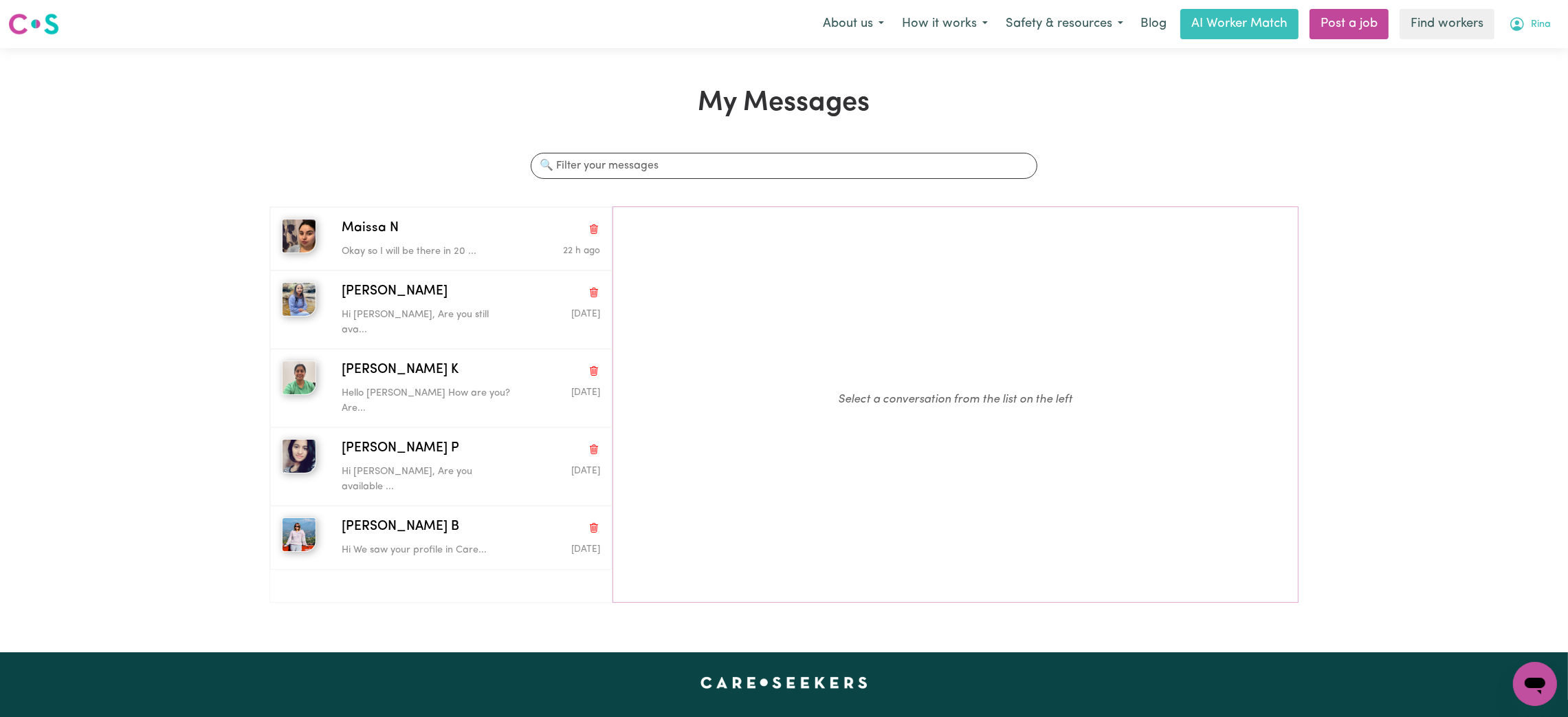
click at [1524, 30] on icon "My Account" at bounding box center [1518, 24] width 17 height 17
click at [1525, 81] on link "Logout" at bounding box center [1504, 78] width 108 height 26
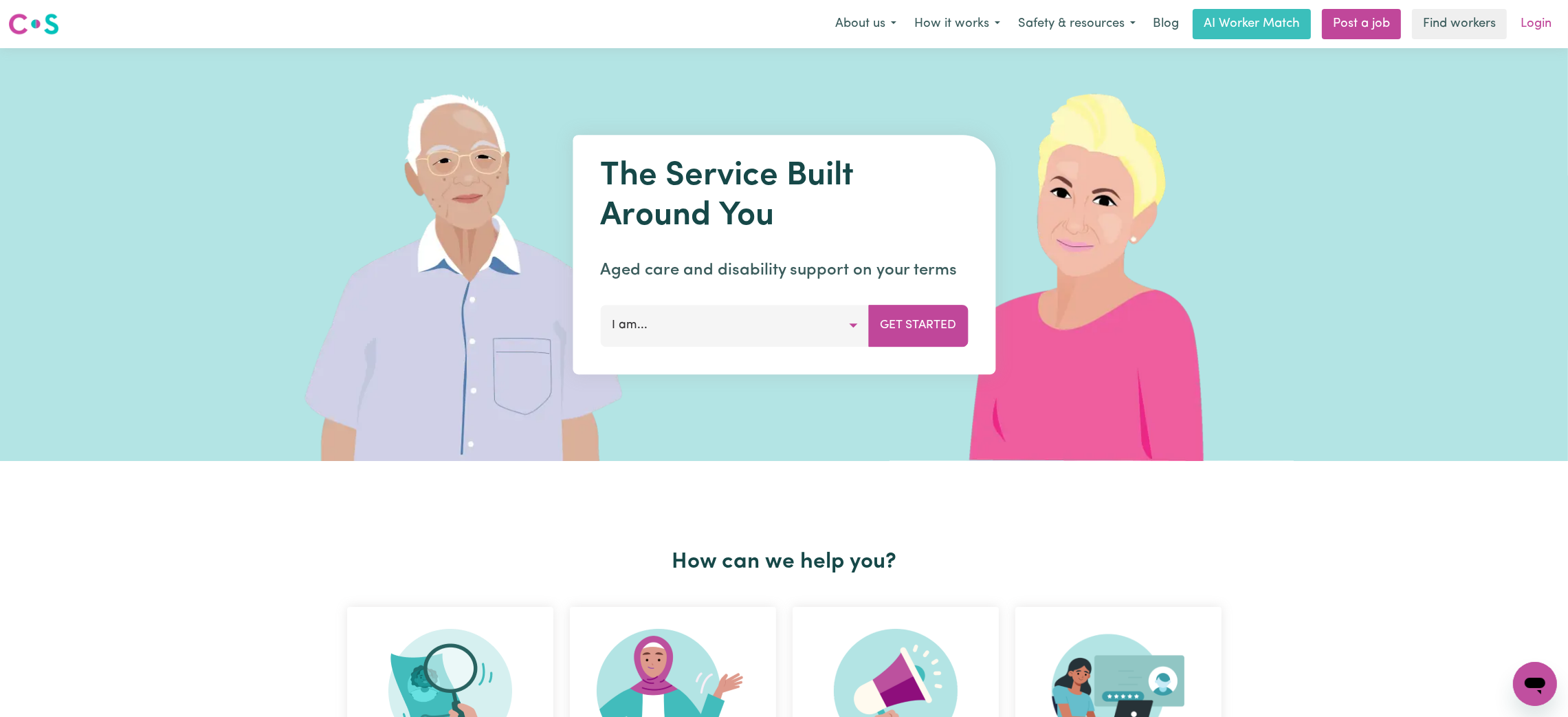
click at [1546, 22] on link "Login" at bounding box center [1536, 24] width 48 height 30
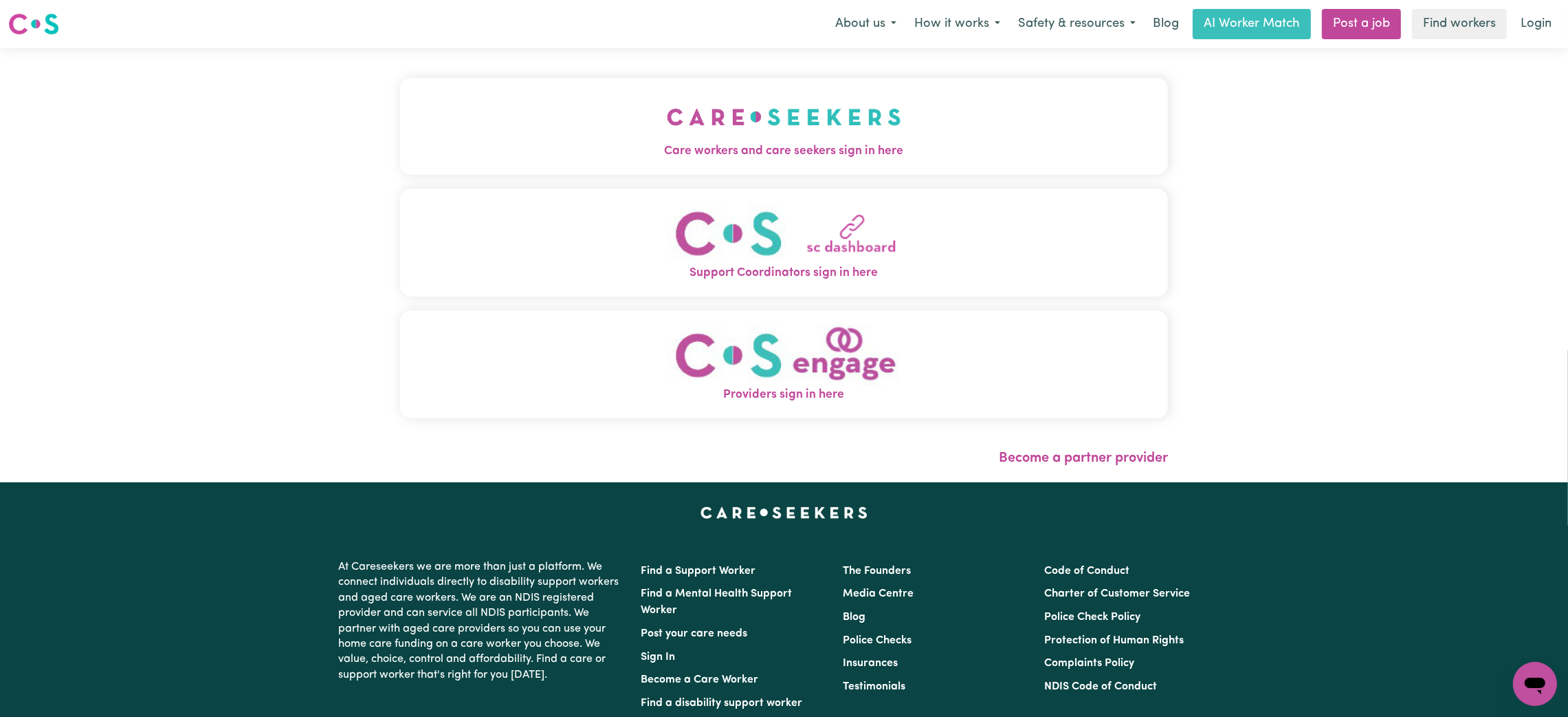
click at [703, 113] on img "Care workers and care seekers sign in here" at bounding box center [784, 117] width 234 height 51
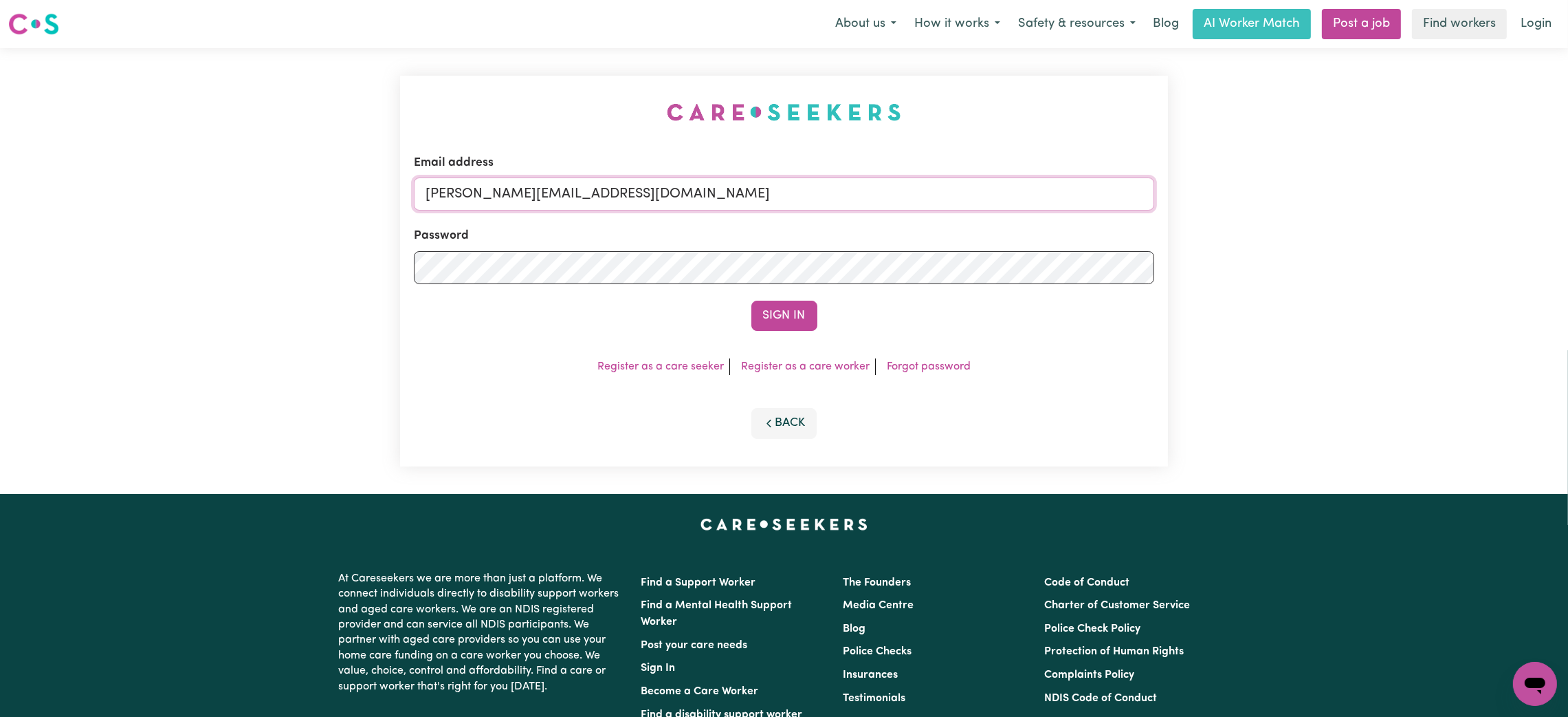
click at [501, 185] on input "[PERSON_NAME][EMAIL_ADDRESS][DOMAIN_NAME]" at bounding box center [784, 194] width 740 height 33
drag, startPoint x: 496, startPoint y: 195, endPoint x: 960, endPoint y: 214, distance: 464.4
click at [960, 214] on form "Email address [EMAIL_ADDRESS][PERSON_NAME][DOMAIN_NAME] Password Sign In" at bounding box center [784, 242] width 740 height 177
type input "superuser~[EMAIL_ADDRESS][DOMAIN_NAME]"
click at [751, 301] on button "Sign In" at bounding box center [784, 315] width 66 height 30
